Goal: Task Accomplishment & Management: Complete application form

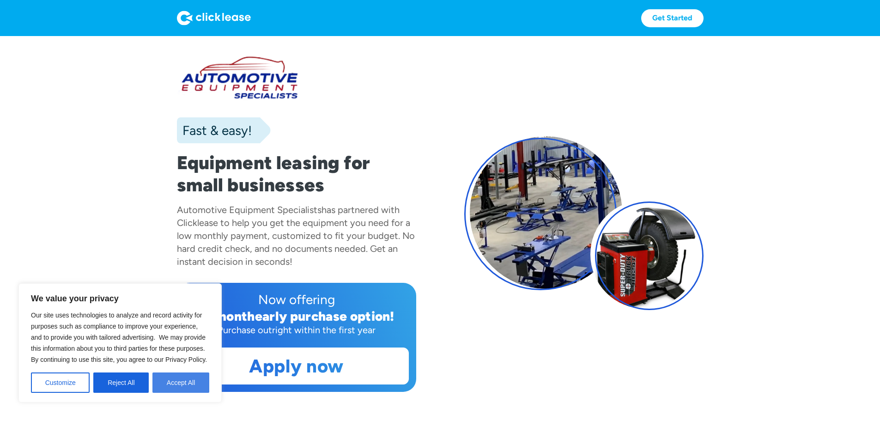
click at [179, 385] on button "Accept All" at bounding box center [181, 382] width 57 height 20
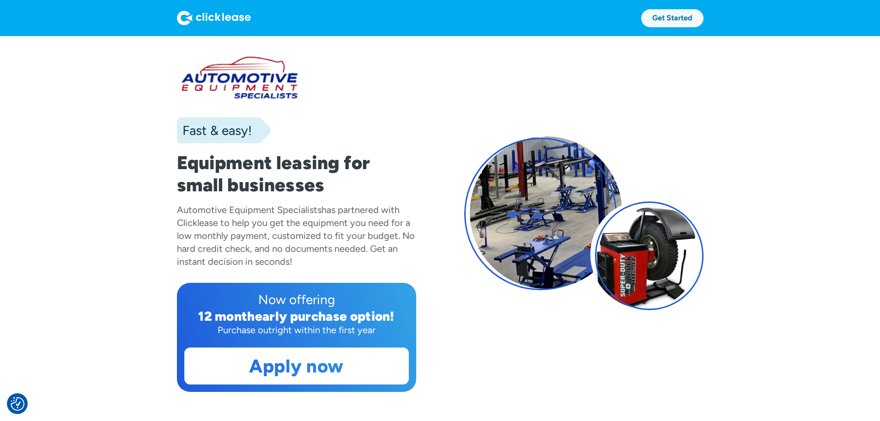
click at [704, 23] on link "Get Started" at bounding box center [672, 18] width 62 height 18
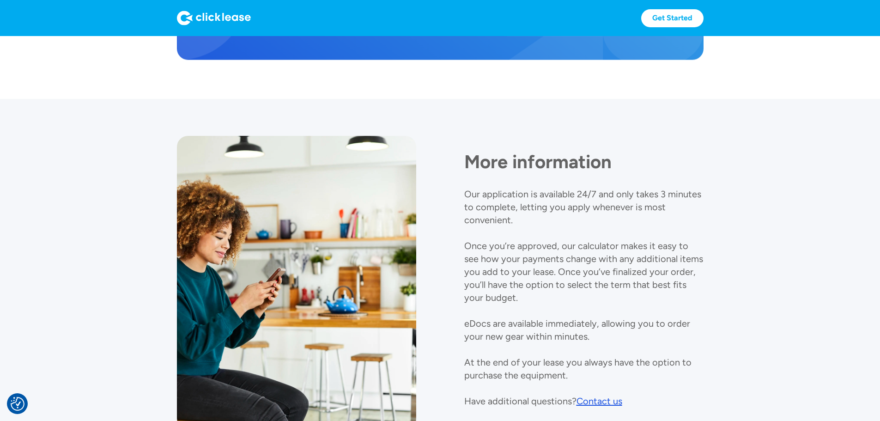
scroll to position [970, 0]
